Goal: Task Accomplishment & Management: Use online tool/utility

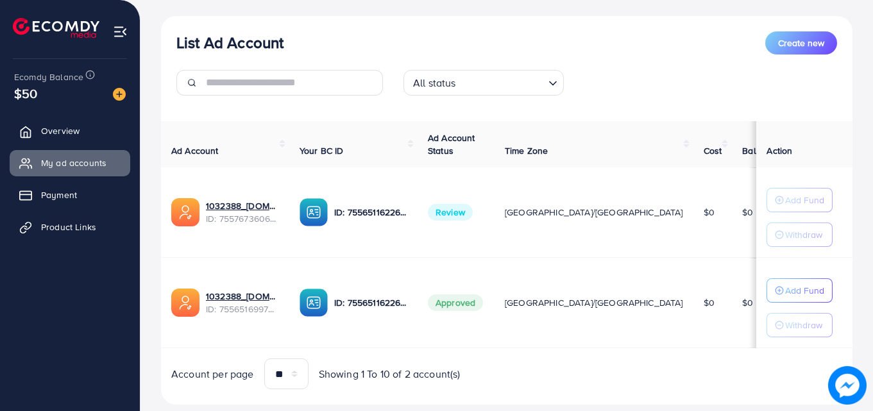
scroll to position [167, 0]
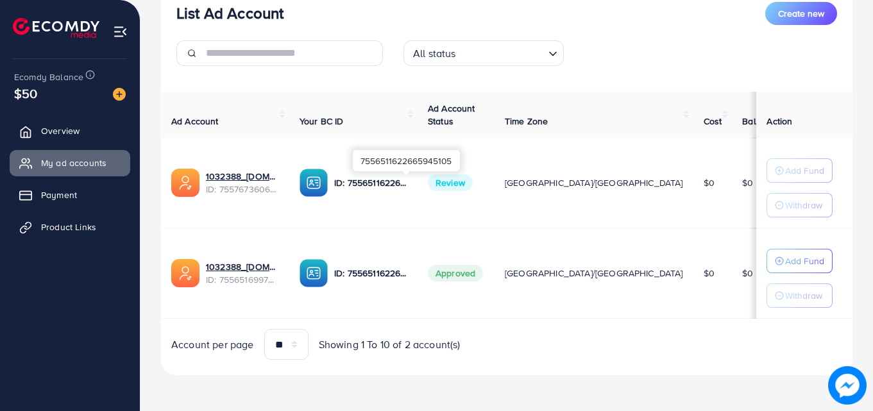
click at [407, 184] on p "ID: 7556511622665945105" at bounding box center [370, 182] width 73 height 15
click at [328, 181] on img at bounding box center [314, 183] width 28 height 28
click at [203, 190] on div "1032388_[DOMAIN_NAME]_1759658022401 ID: 7557673606067683345" at bounding box center [225, 183] width 108 height 28
click at [682, 10] on div "List Ad Account Create new" at bounding box center [506, 13] width 661 height 23
click at [62, 225] on span "Product Links" at bounding box center [71, 227] width 55 height 13
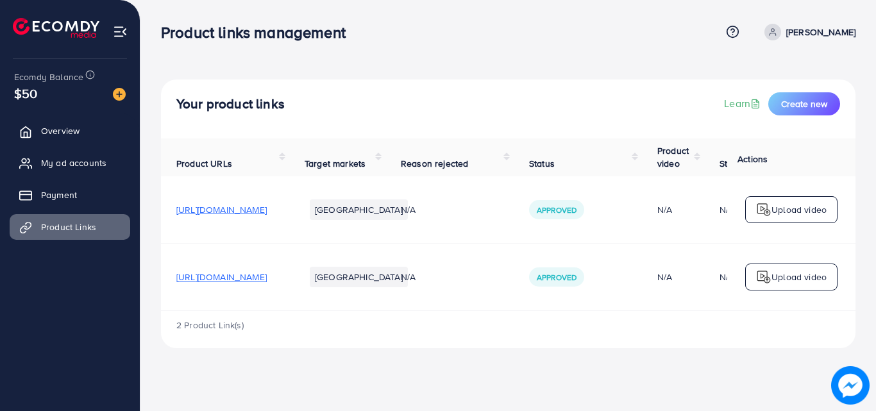
click at [815, 201] on div "Upload video" at bounding box center [791, 209] width 92 height 27
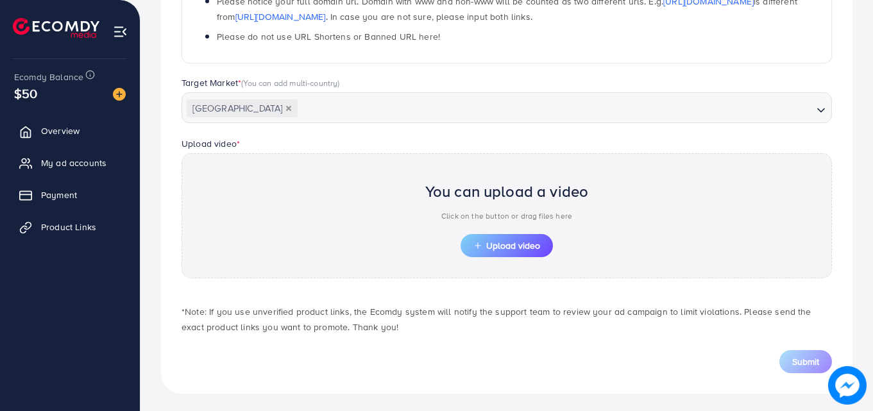
scroll to position [310, 0]
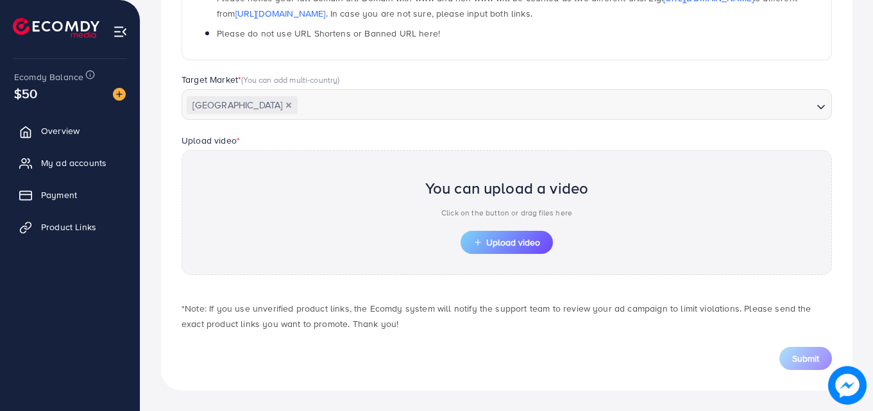
click at [460, 353] on div "Submit" at bounding box center [507, 358] width 650 height 23
